Goal: Task Accomplishment & Management: Manage account settings

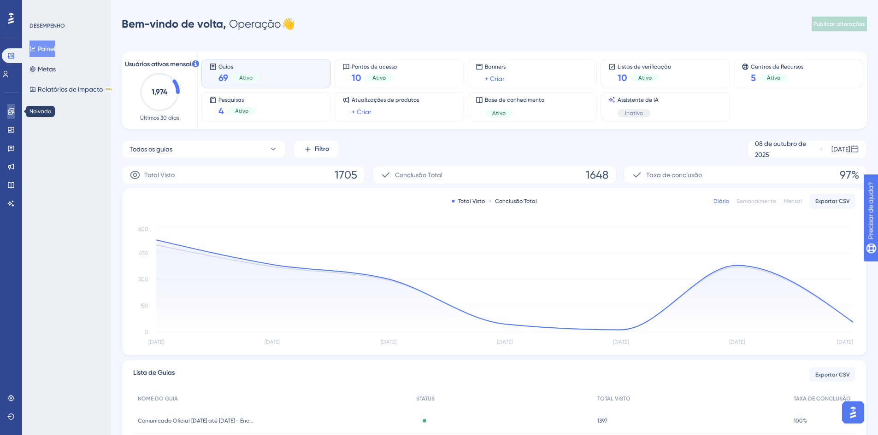
click at [12, 112] on icon at bounding box center [11, 111] width 6 height 6
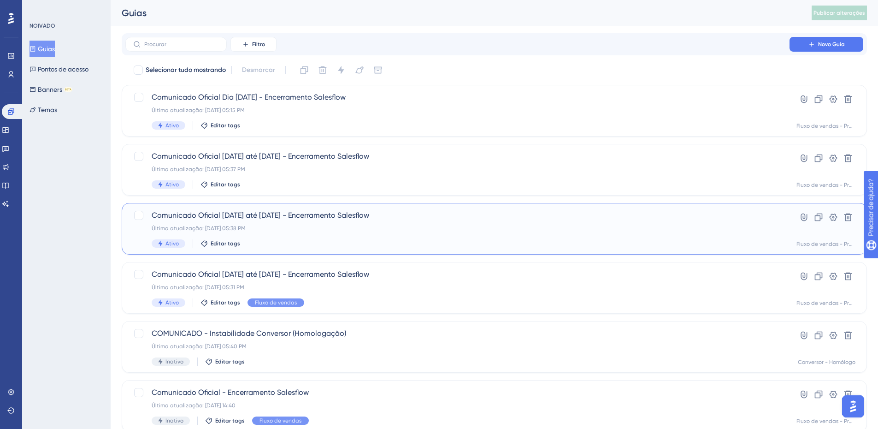
click at [429, 228] on div "Última atualização: 10 de out. de 2025 05:38 PM" at bounding box center [457, 227] width 611 height 7
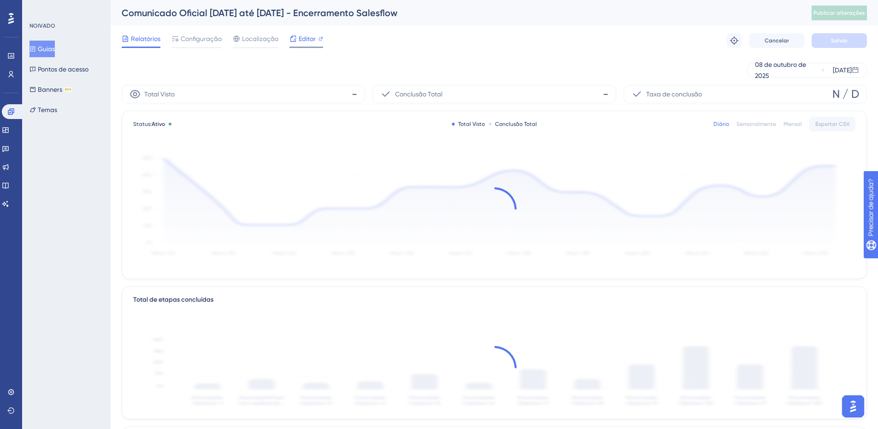
click at [304, 42] on span "Editor" at bounding box center [307, 38] width 17 height 11
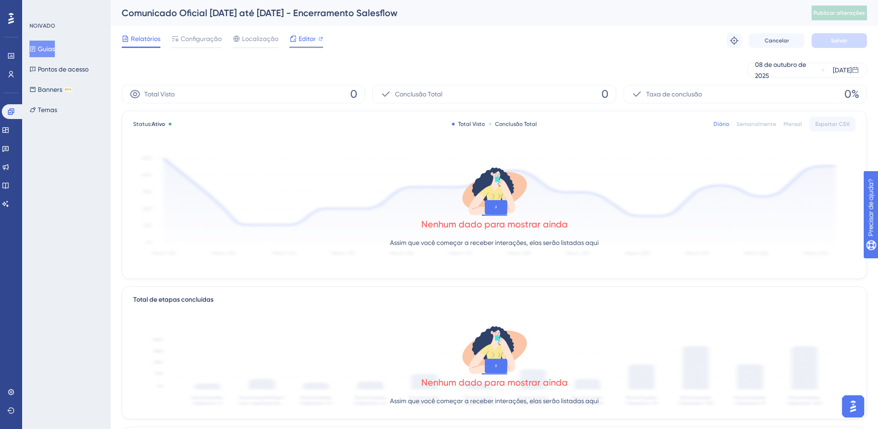
click at [301, 37] on font "Editor" at bounding box center [307, 38] width 17 height 7
click at [48, 47] on font "Guias" at bounding box center [46, 48] width 17 height 7
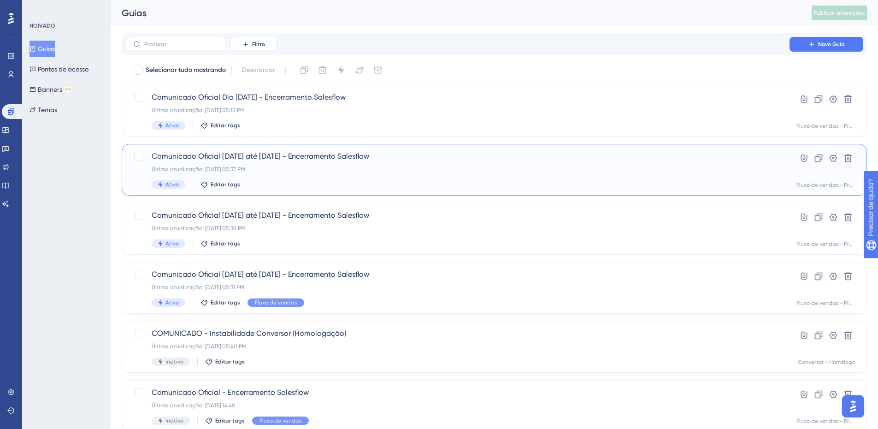
click at [272, 160] on span "Comunicado Oficial 24/10/2025 até 30/10/2025 - Encerramento Salesflow" at bounding box center [457, 156] width 611 height 11
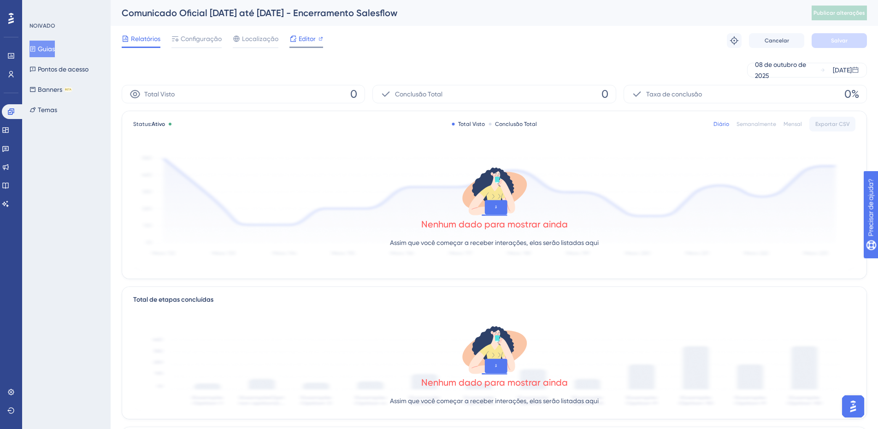
click at [311, 35] on font "Editor" at bounding box center [307, 38] width 17 height 7
click at [47, 47] on font "Guias" at bounding box center [46, 48] width 17 height 7
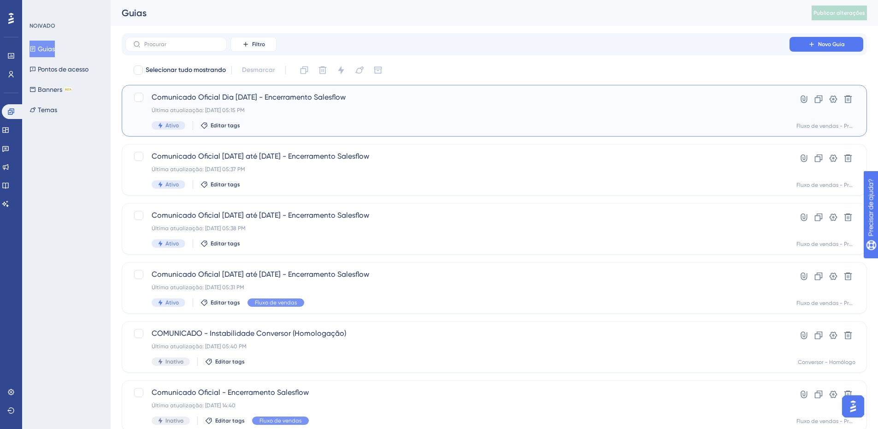
click at [290, 96] on font "Comunicado Oficial Dia 31/10/2025 - Encerramento Salesflow" at bounding box center [249, 97] width 194 height 9
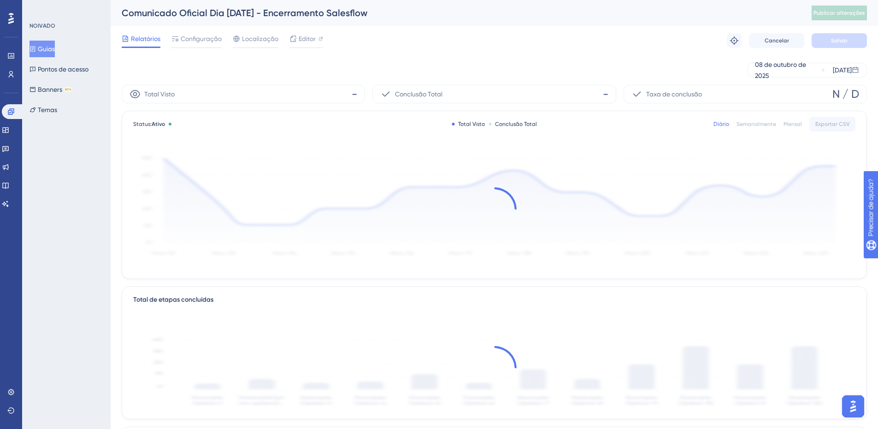
click at [137, 41] on font "Relatórios" at bounding box center [145, 38] width 29 height 7
click at [46, 45] on font "Guias" at bounding box center [46, 48] width 17 height 7
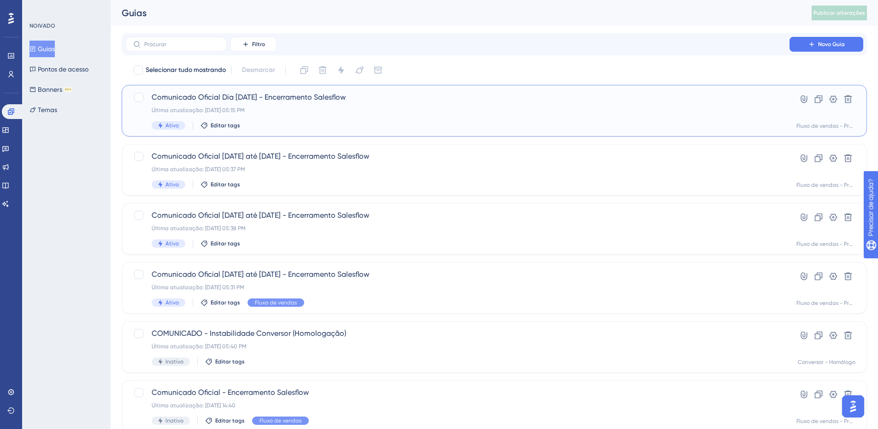
click at [276, 107] on div "Última atualização: 13 de out. de 2025 05:15 PM" at bounding box center [457, 109] width 611 height 7
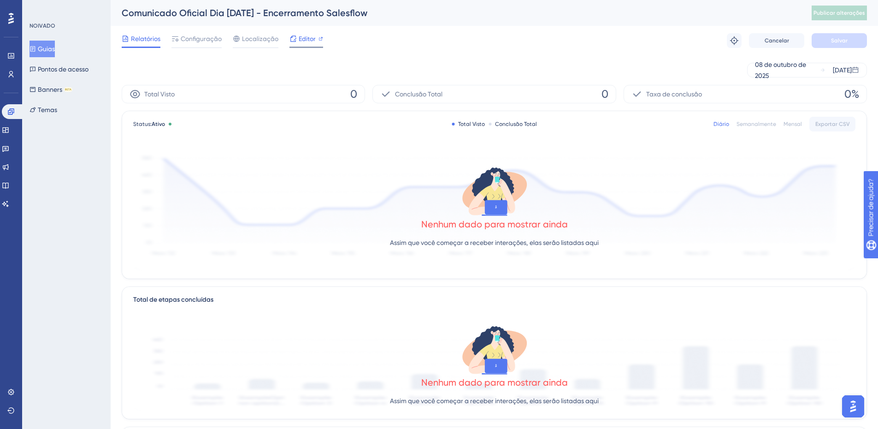
click at [298, 45] on div "Editor" at bounding box center [306, 40] width 34 height 15
click at [309, 38] on font "Editor" at bounding box center [307, 38] width 17 height 7
click at [50, 50] on font "Guias" at bounding box center [46, 48] width 17 height 7
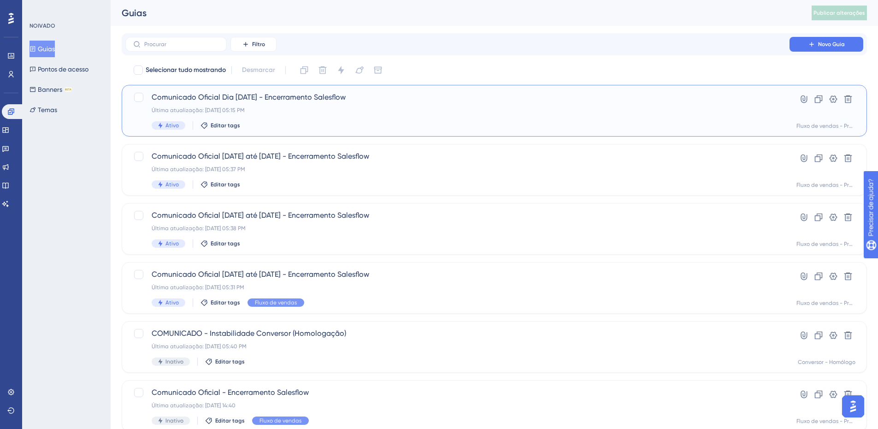
click at [286, 108] on div "Última atualização: 13 de out. de 2025 05:15 PM" at bounding box center [457, 109] width 611 height 7
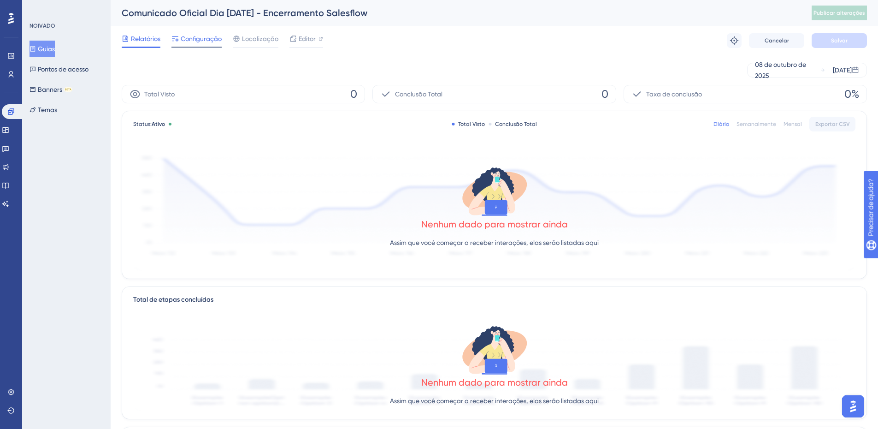
click at [221, 43] on div "Relatórios Configuração Localização Editor" at bounding box center [222, 40] width 201 height 15
click at [197, 39] on font "Configuração" at bounding box center [201, 38] width 41 height 7
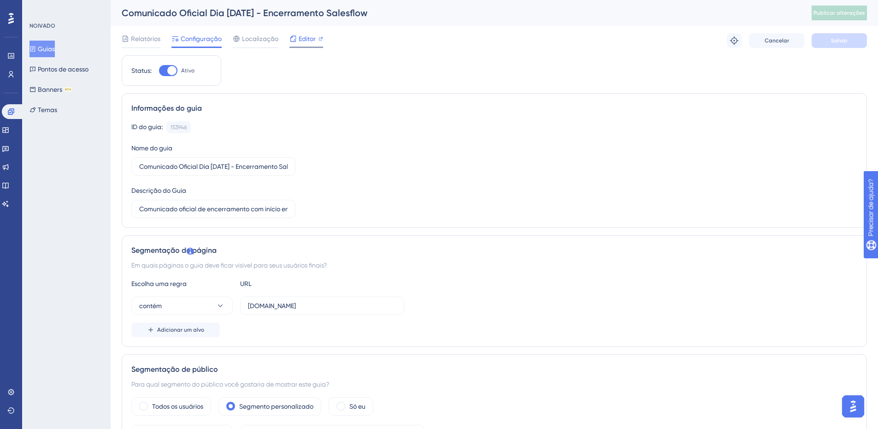
click at [314, 40] on font "Editor" at bounding box center [307, 38] width 17 height 7
click at [54, 94] on font "Banners" at bounding box center [50, 89] width 24 height 11
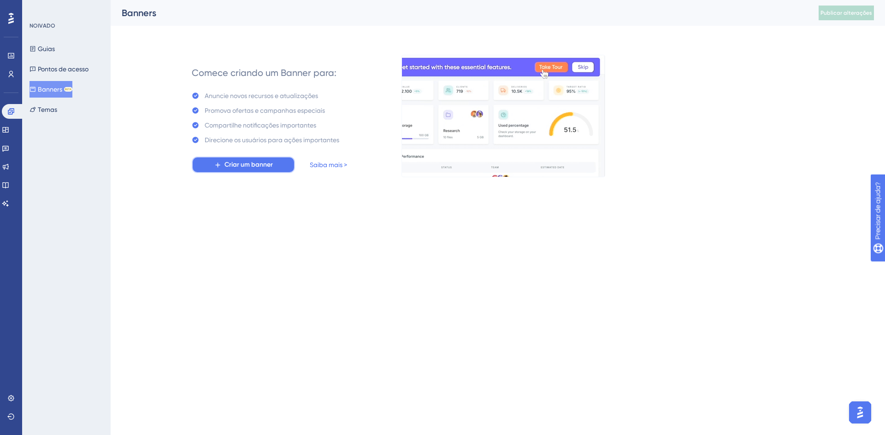
click at [250, 158] on button "Criar um banner" at bounding box center [243, 165] width 103 height 17
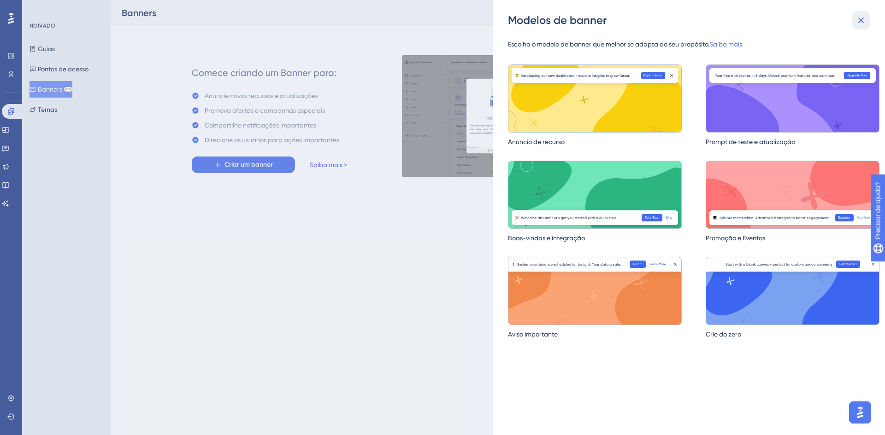
drag, startPoint x: 858, startPoint y: 19, endPoint x: 741, endPoint y: 22, distance: 117.1
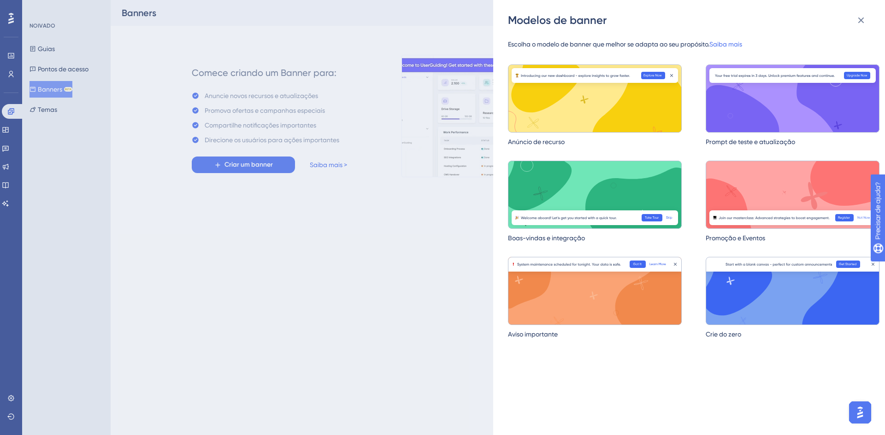
click at [858, 20] on icon at bounding box center [860, 20] width 11 height 11
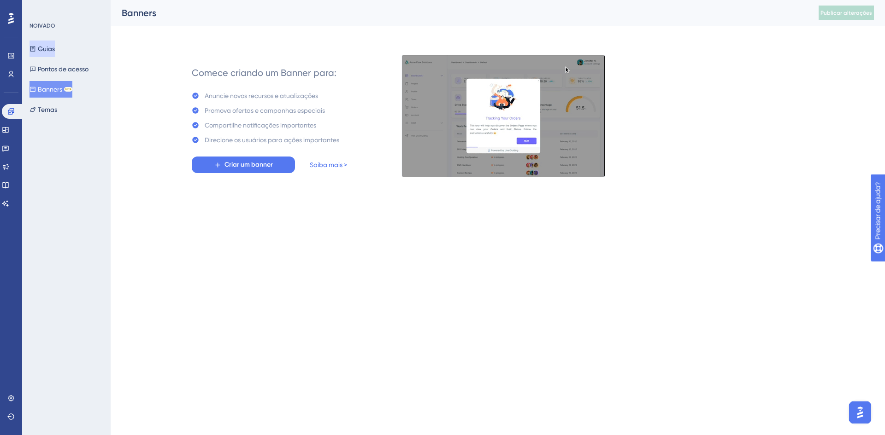
click at [55, 53] on font "Guias" at bounding box center [46, 48] width 17 height 11
